Goal: Register for event/course

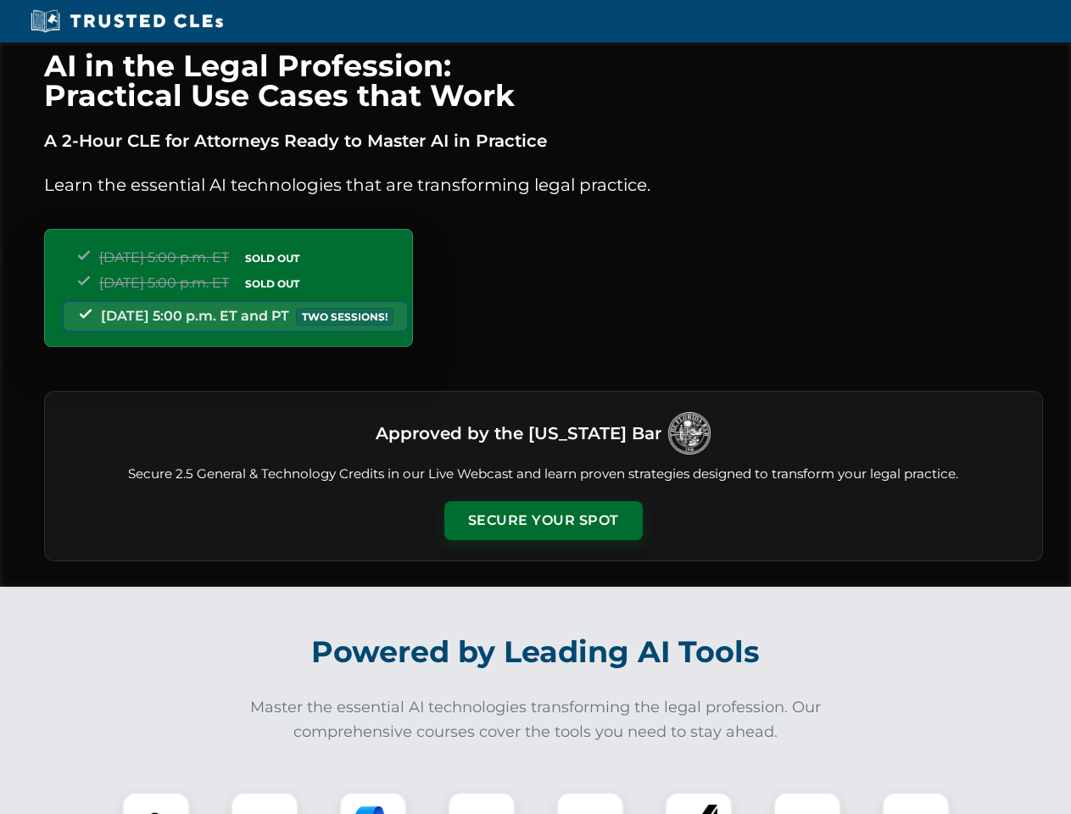
click at [542, 520] on button "Secure Your Spot" at bounding box center [543, 520] width 198 height 39
click at [156, 803] on img at bounding box center [155, 825] width 49 height 49
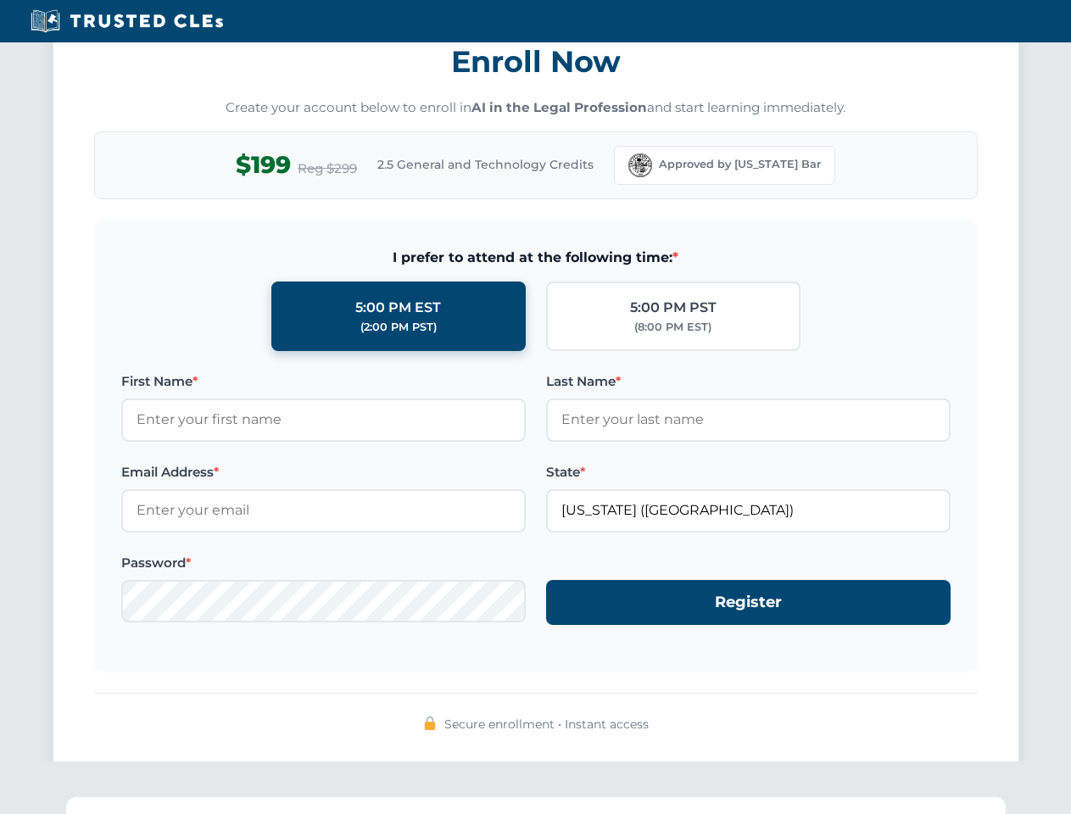
scroll to position [1664, 0]
